Goal: Register for event/course

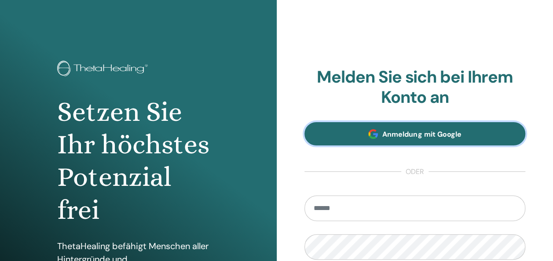
click at [454, 138] on span "Anmeldung mit Google" at bounding box center [421, 134] width 79 height 9
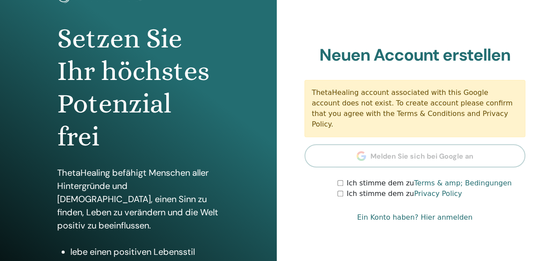
scroll to position [73, 0]
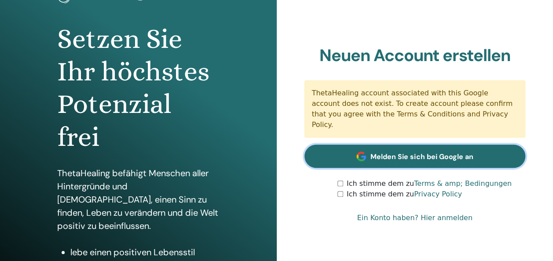
click at [396, 157] on link "Melden Sie sich bei Google an" at bounding box center [414, 156] width 221 height 23
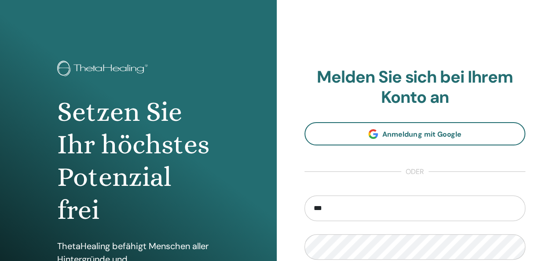
type input "**********"
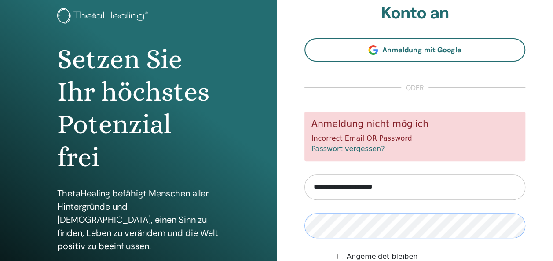
scroll to position [93, 0]
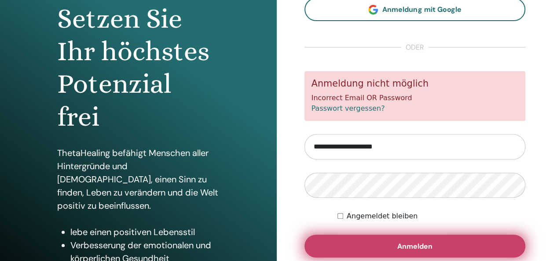
click at [406, 249] on span "Anmelden" at bounding box center [414, 246] width 35 height 9
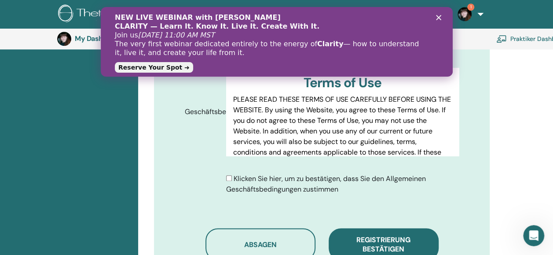
scroll to position [446, 0]
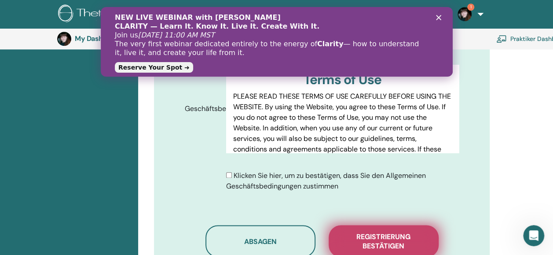
click at [396, 236] on span "Registrierung bestätigen" at bounding box center [384, 241] width 88 height 18
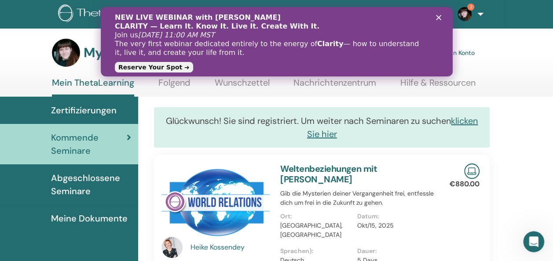
click at [435, 14] on div "NEW LIVE WEBINAR with [PERSON_NAME] CLARITY — Learn It. Know It. Live It. Creat…" at bounding box center [276, 42] width 324 height 62
click at [437, 16] on icon "Schließen" at bounding box center [438, 17] width 5 height 5
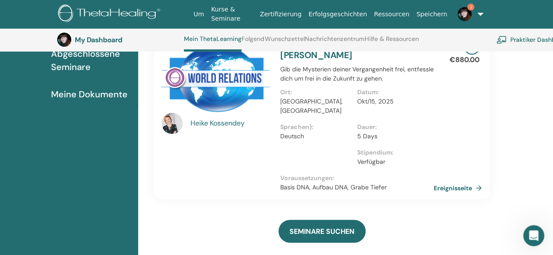
scroll to position [76, 0]
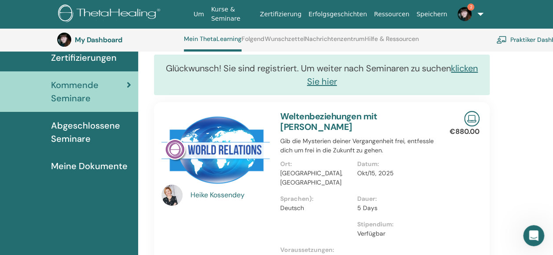
click at [309, 124] on link "Weltenbeziehungen mit [PERSON_NAME]" at bounding box center [328, 121] width 97 height 22
